Goal: Task Accomplishment & Management: Manage account settings

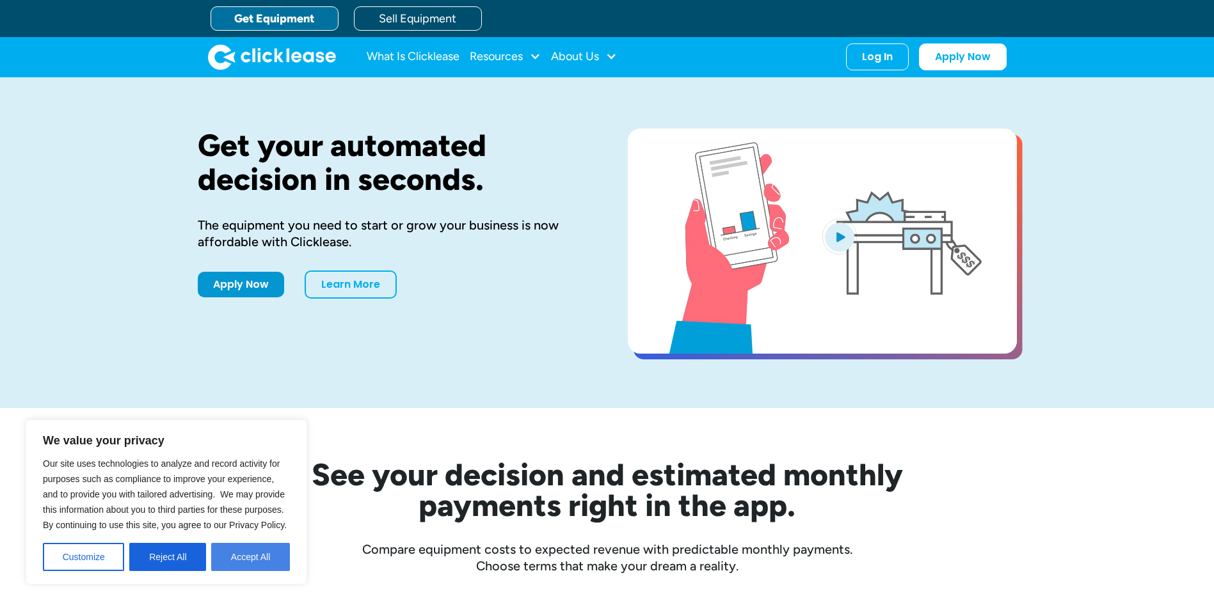
click at [267, 564] on button "Accept All" at bounding box center [250, 557] width 79 height 28
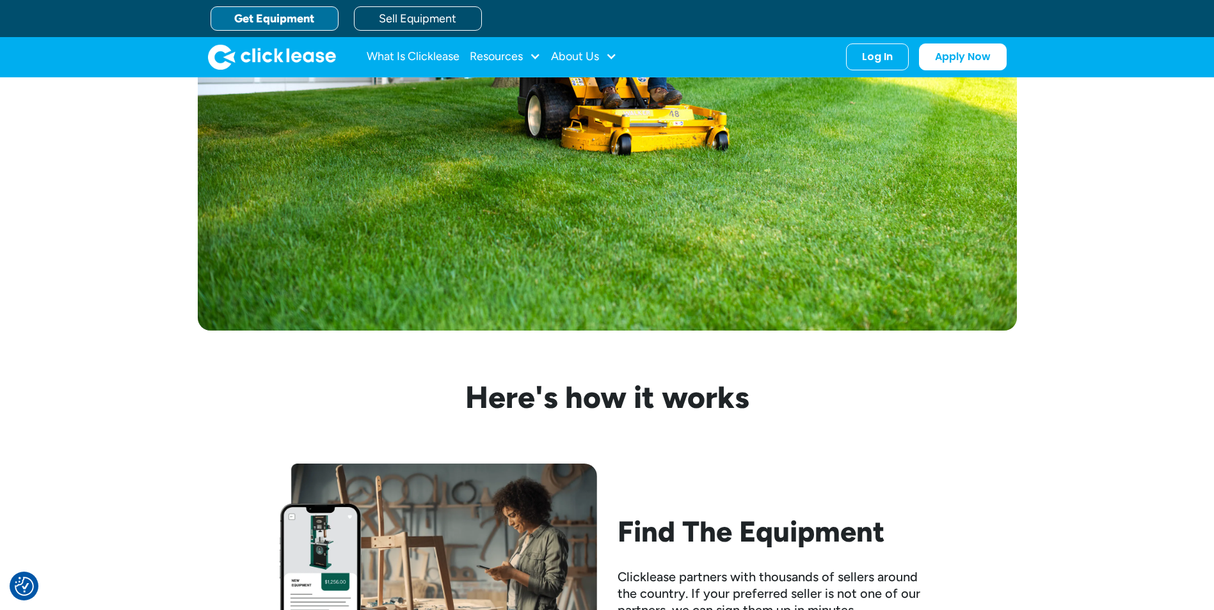
scroll to position [832, 0]
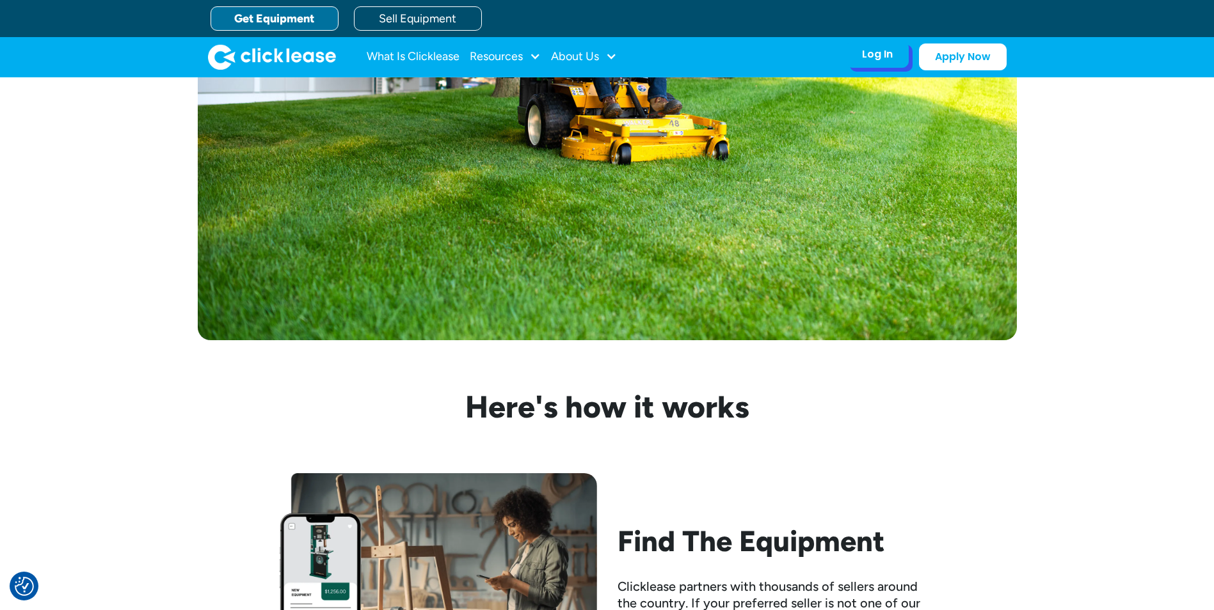
click at [869, 61] on div "Log In" at bounding box center [877, 54] width 31 height 13
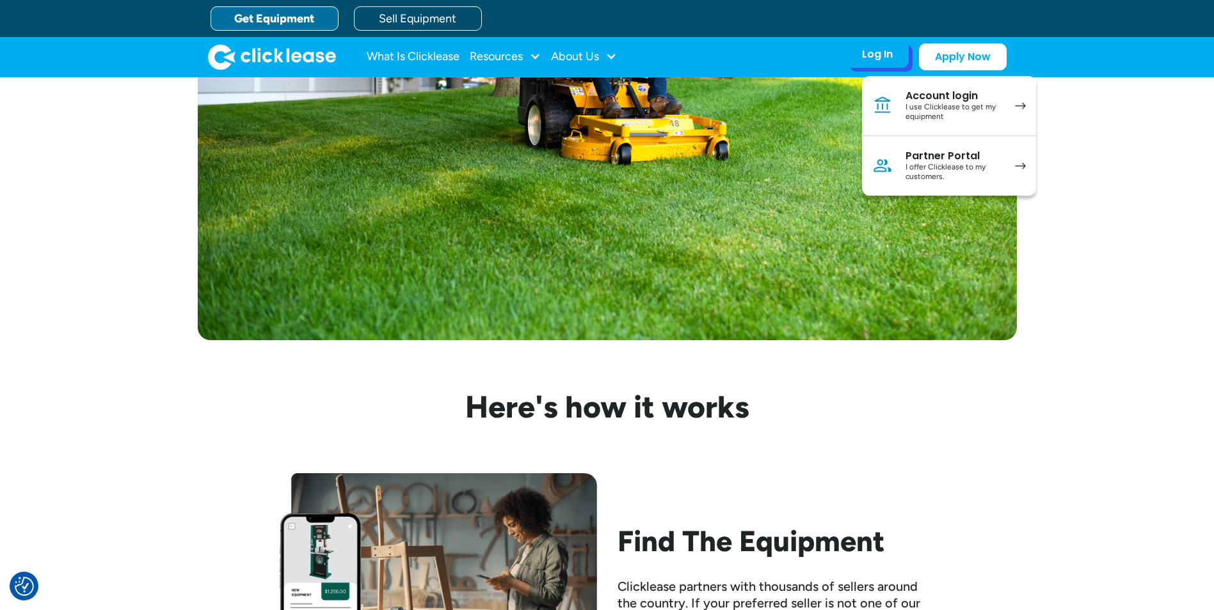
click at [978, 108] on div "I use Clicklease to get my equipment" at bounding box center [953, 112] width 97 height 20
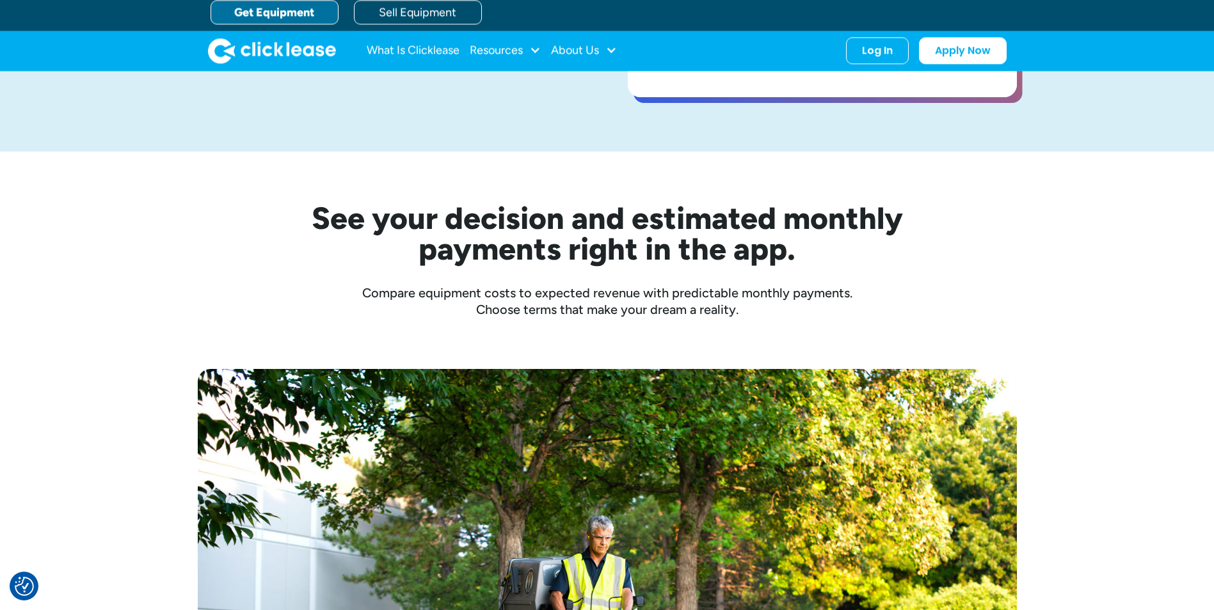
scroll to position [256, 0]
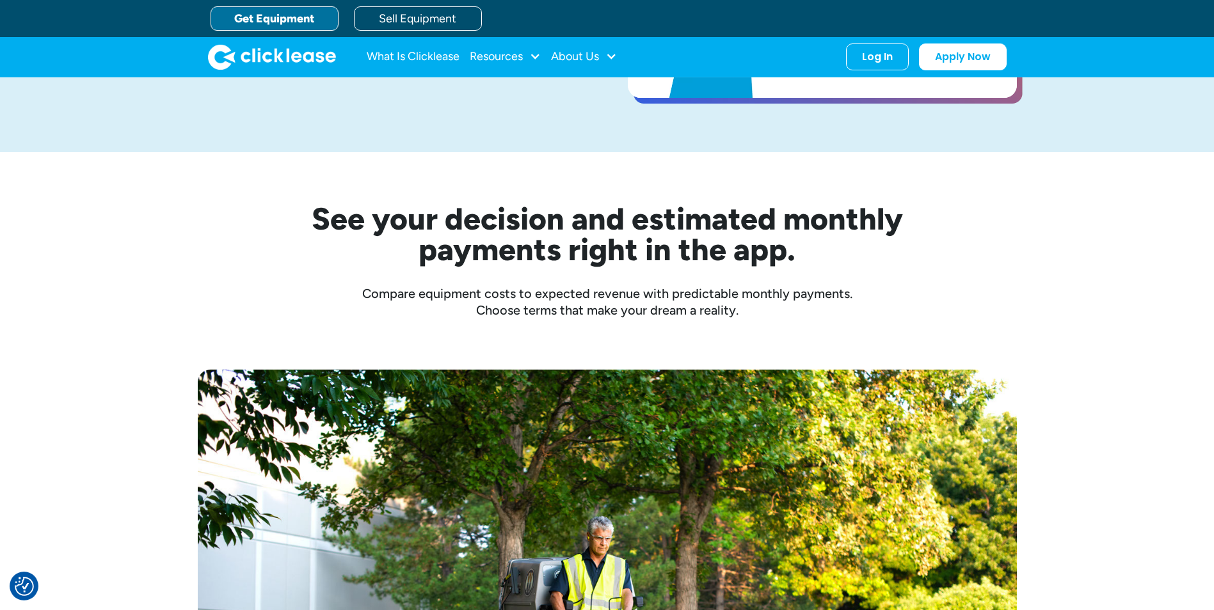
click at [832, 19] on div "Get Equipment Sell Equipment" at bounding box center [620, 18] width 819 height 37
click at [877, 60] on div "Log In" at bounding box center [877, 54] width 31 height 13
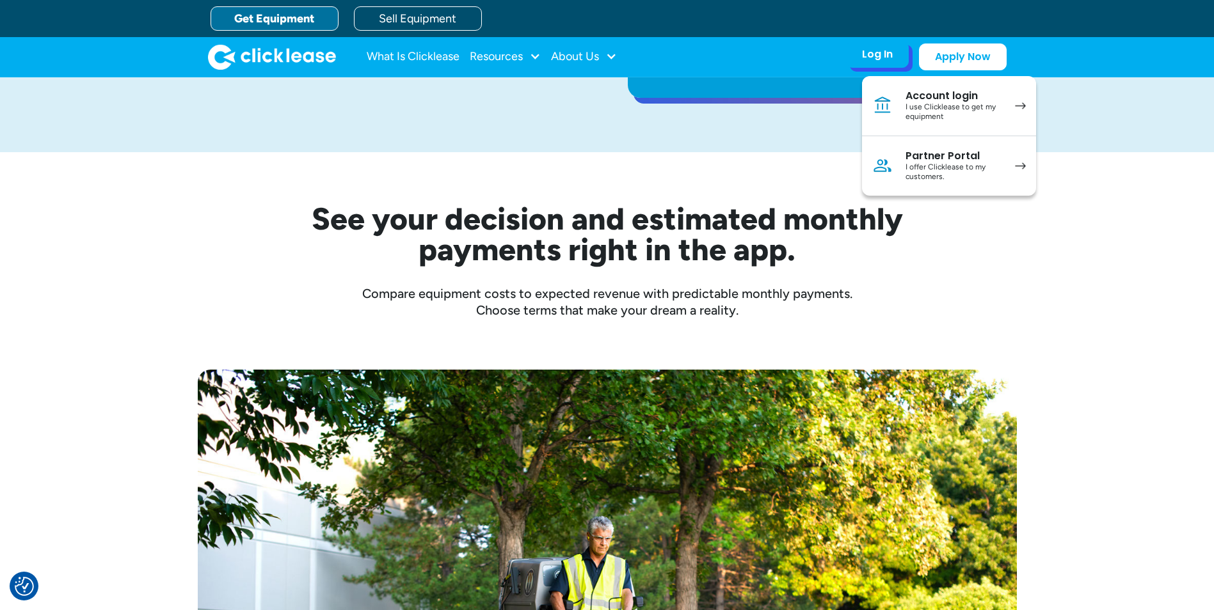
click at [925, 112] on div "I use Clicklease to get my equipment" at bounding box center [953, 112] width 97 height 20
